Goal: Task Accomplishment & Management: Manage account settings

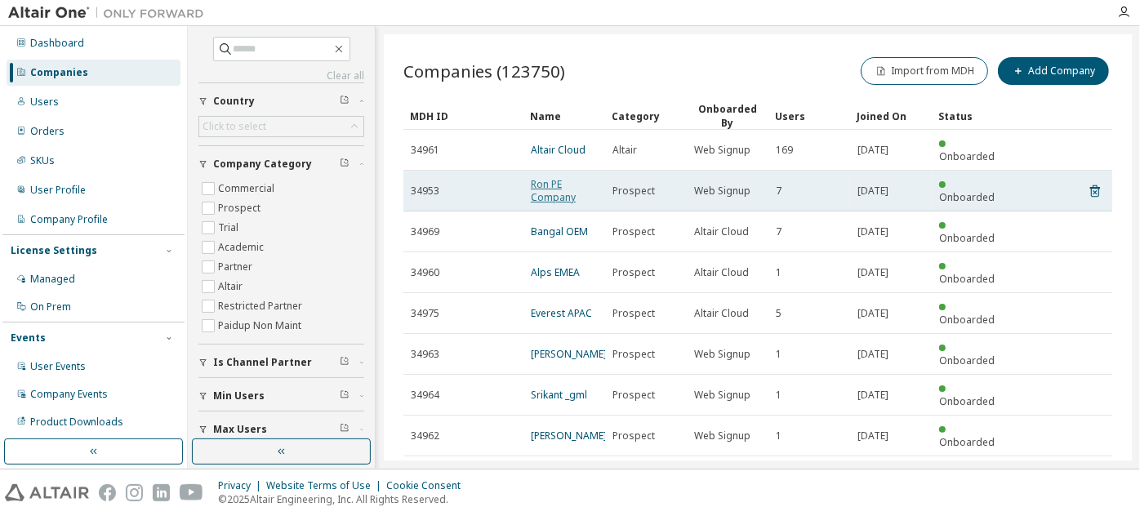
click at [555, 185] on link "Ron PE Company" at bounding box center [553, 190] width 45 height 27
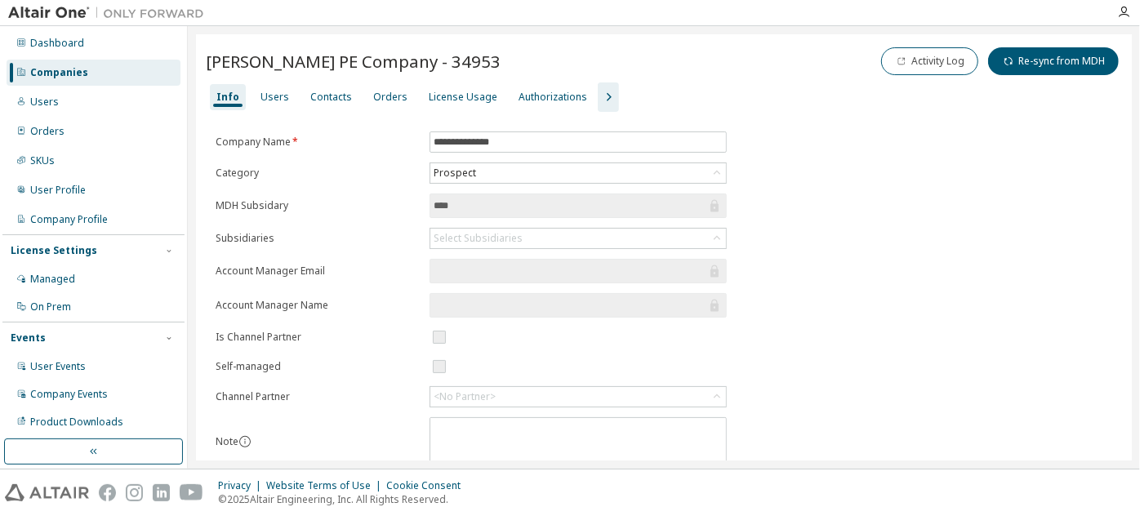
click at [600, 87] on icon "button" at bounding box center [609, 97] width 20 height 20
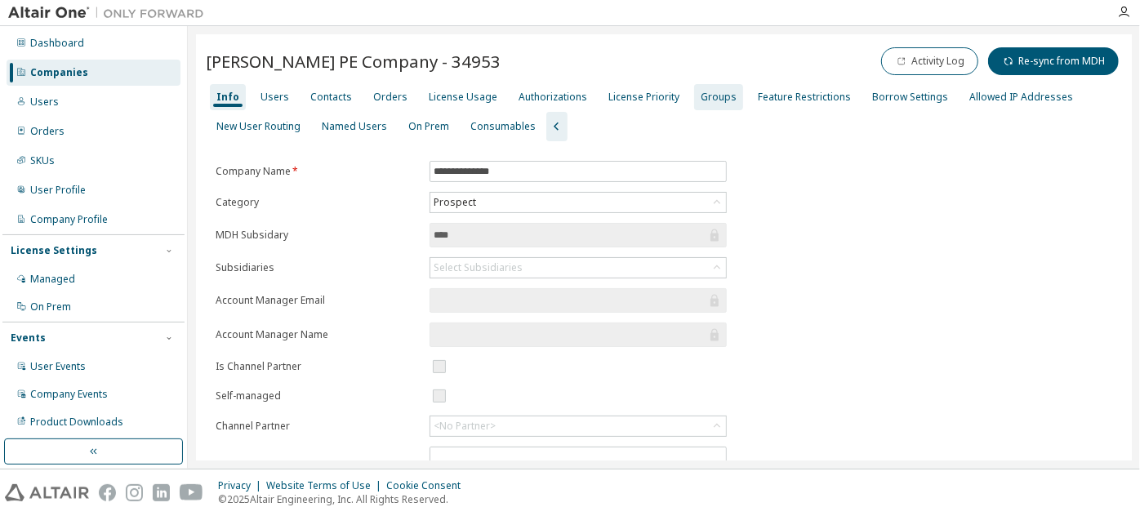
click at [701, 97] on div "Groups" at bounding box center [719, 97] width 36 height 13
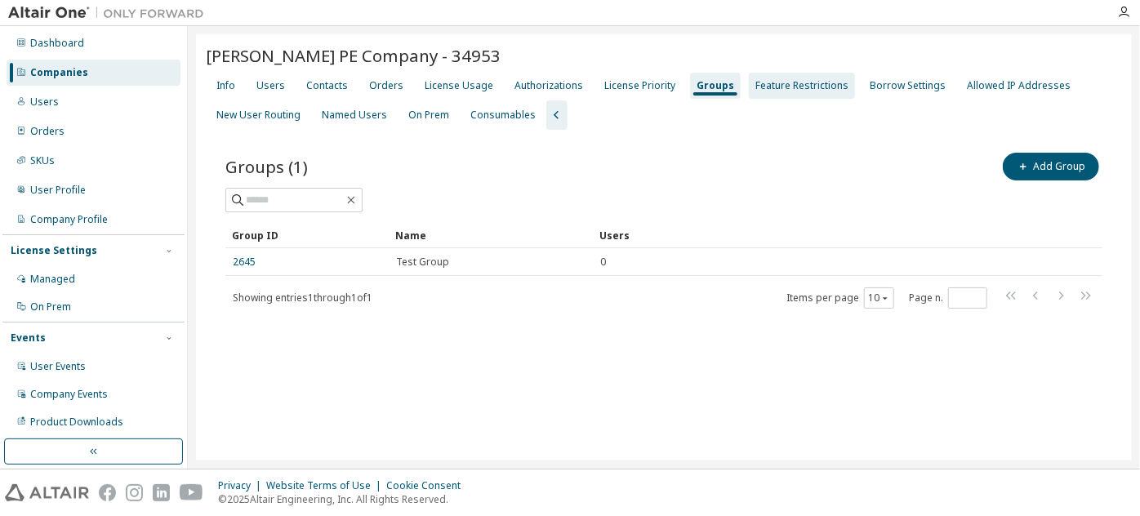
click at [765, 91] on div "Feature Restrictions" at bounding box center [802, 85] width 93 height 13
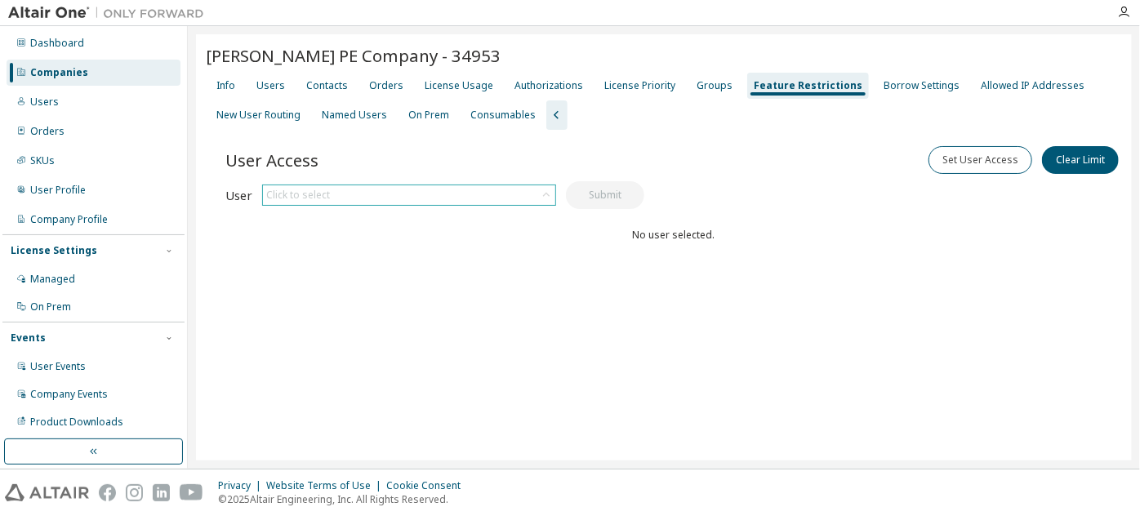
click at [462, 190] on div "Click to select" at bounding box center [409, 195] width 292 height 20
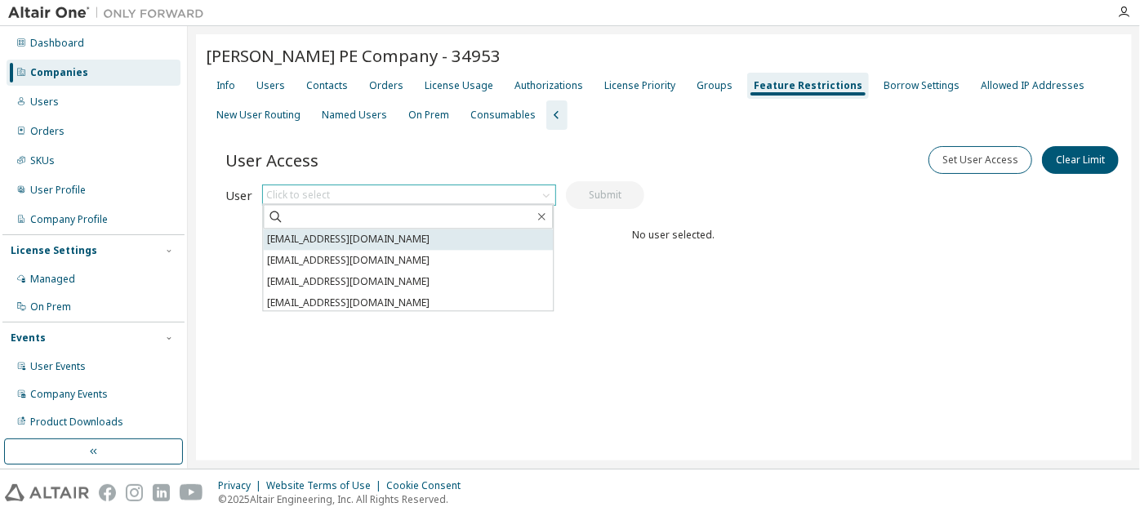
click at [433, 239] on li "[EMAIL_ADDRESS][DOMAIN_NAME]" at bounding box center [408, 239] width 290 height 21
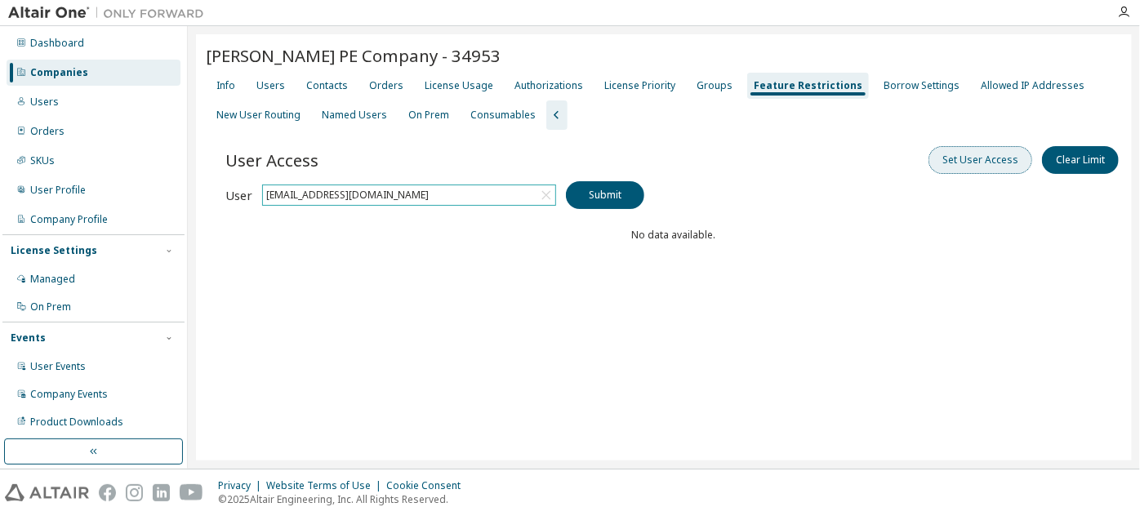
click at [997, 158] on button "Set User Access" at bounding box center [981, 160] width 104 height 28
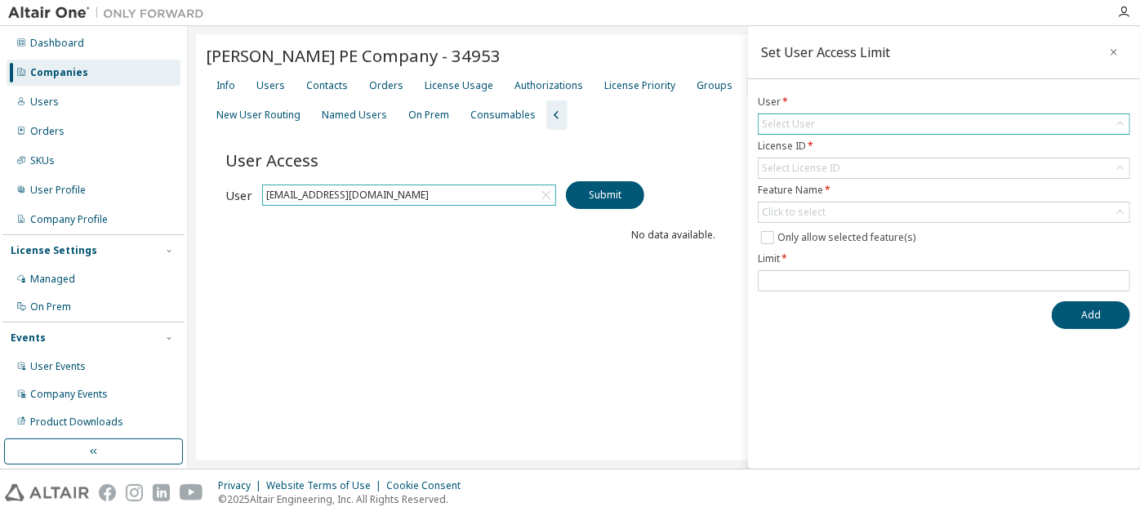
click at [858, 114] on div "Select User" at bounding box center [944, 124] width 371 height 20
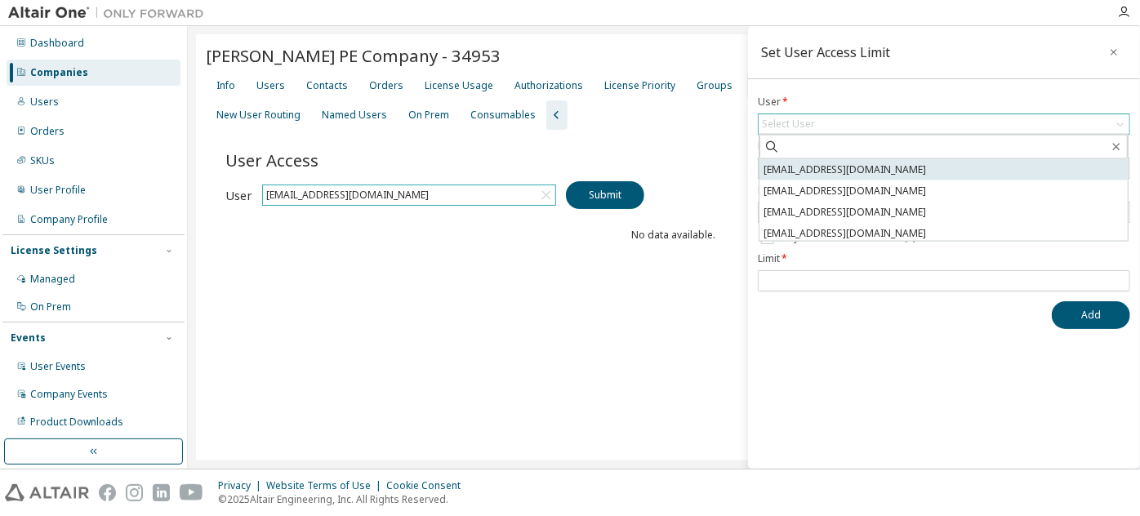
click at [844, 169] on li "[EMAIL_ADDRESS][DOMAIN_NAME]" at bounding box center [944, 169] width 368 height 21
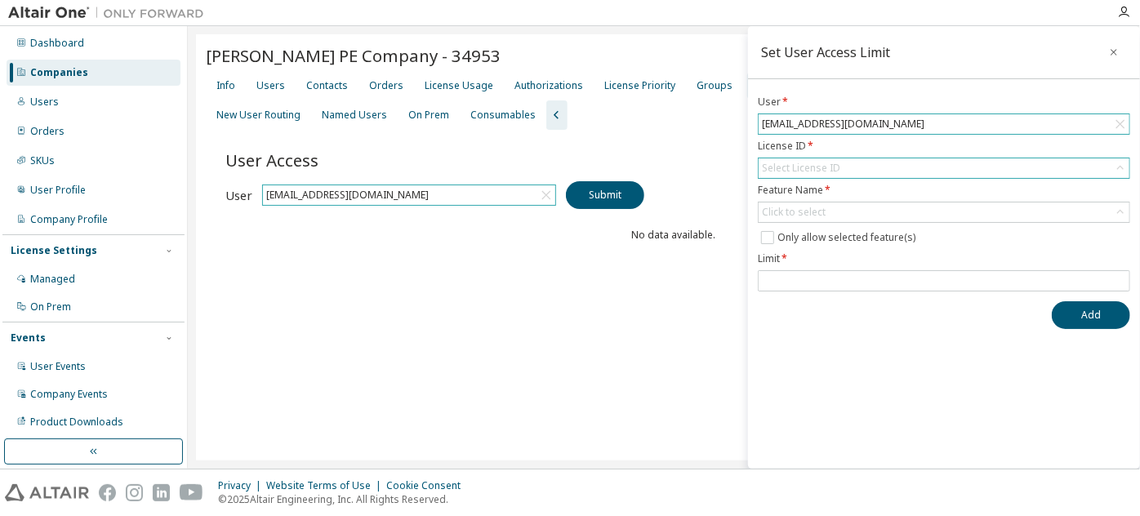
click at [834, 165] on div "Select License ID" at bounding box center [801, 168] width 78 height 13
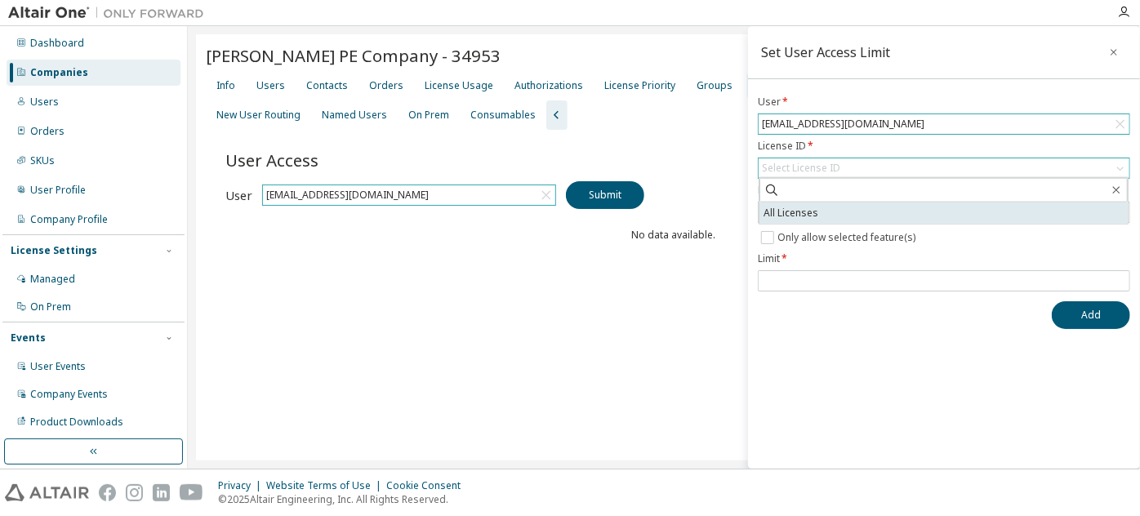
click at [818, 208] on li "All Licenses" at bounding box center [944, 213] width 368 height 21
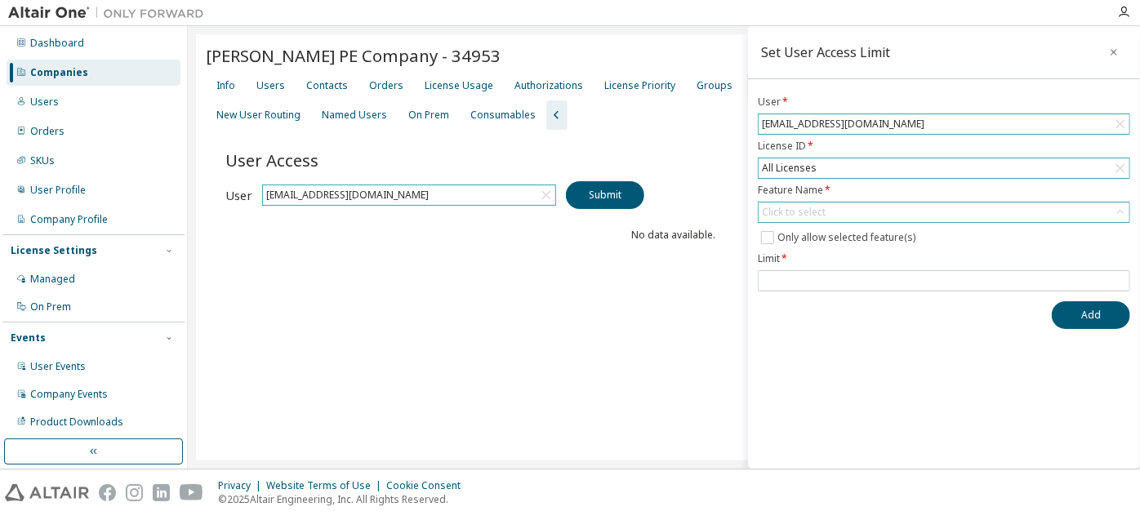
click at [833, 204] on div "Click to select" at bounding box center [944, 213] width 371 height 20
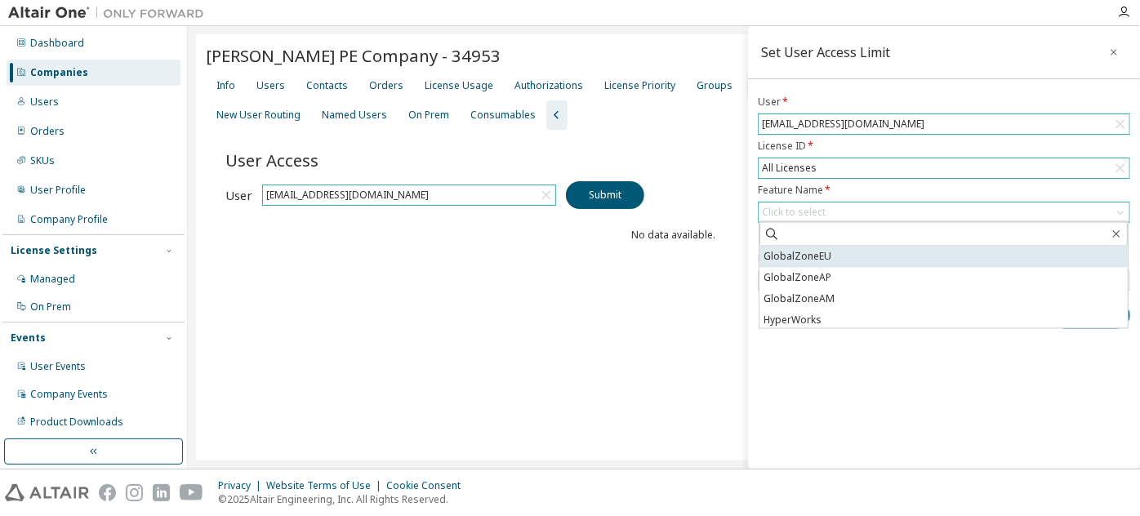
click at [834, 256] on li "GlobalZoneEU" at bounding box center [944, 257] width 368 height 21
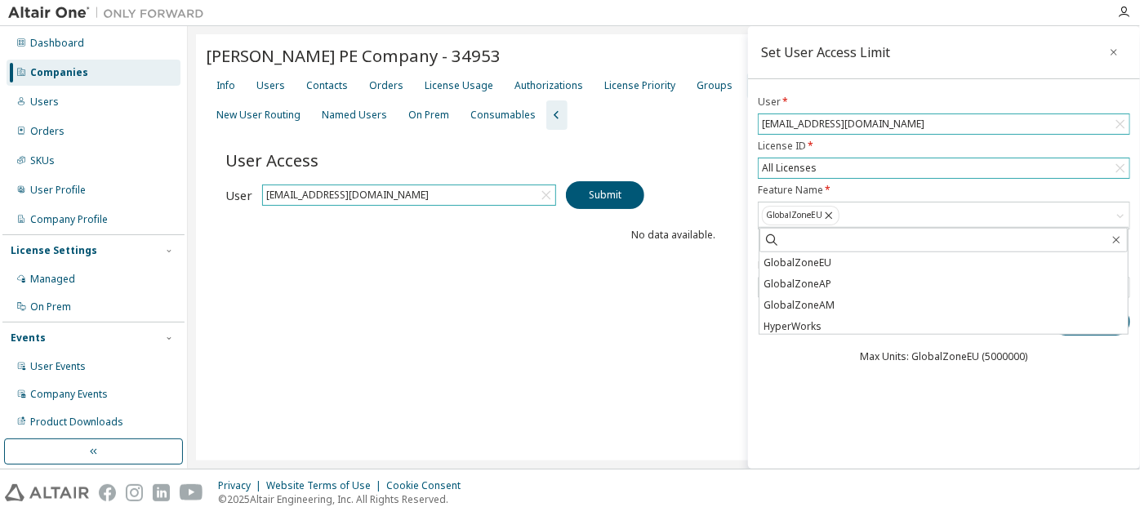
click at [814, 382] on div "Set User Access Limit User * [EMAIL_ADDRESS][DOMAIN_NAME] License ID * All Lice…" at bounding box center [944, 247] width 392 height 443
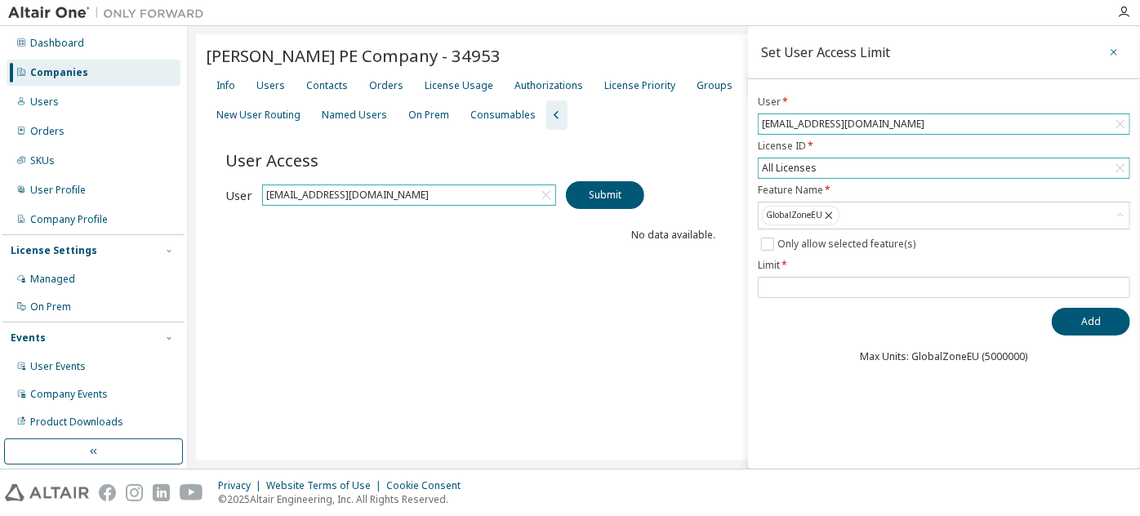
click at [1108, 50] on icon "button" at bounding box center [1113, 52] width 11 height 13
